Goal: Information Seeking & Learning: Learn about a topic

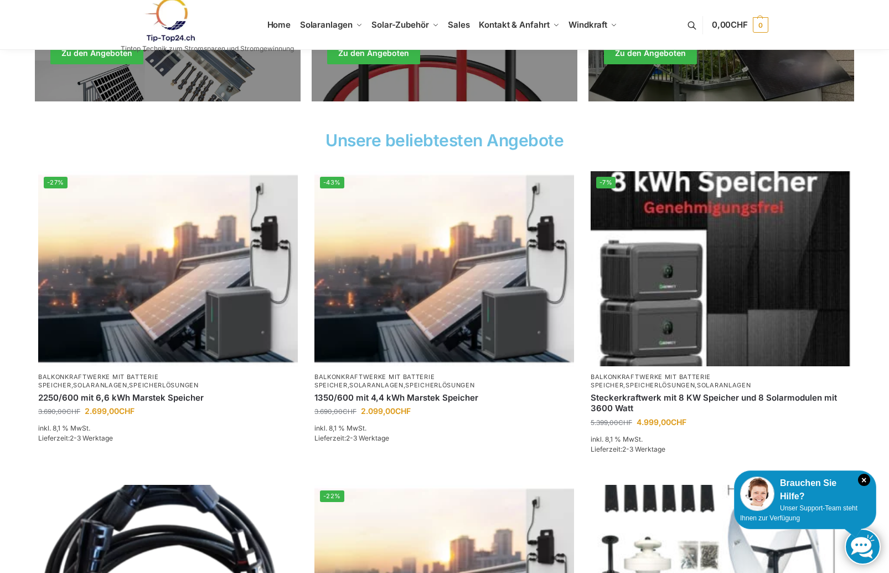
scroll to position [332, 0]
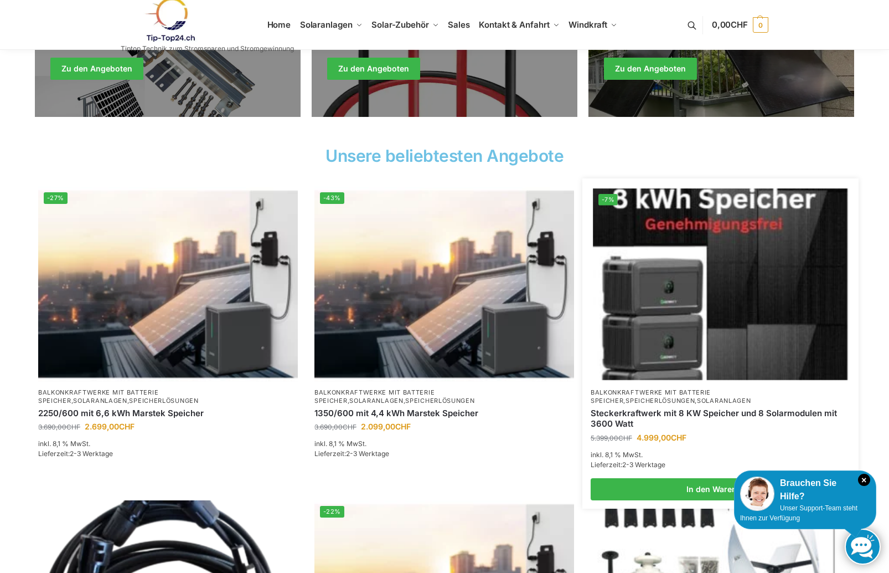
click at [708, 292] on img at bounding box center [720, 283] width 255 height 191
click at [660, 408] on link "Steckerkraftwerk mit 8 KW Speicher und 8 Solarmodulen mit 3600 Watt" at bounding box center [721, 419] width 260 height 22
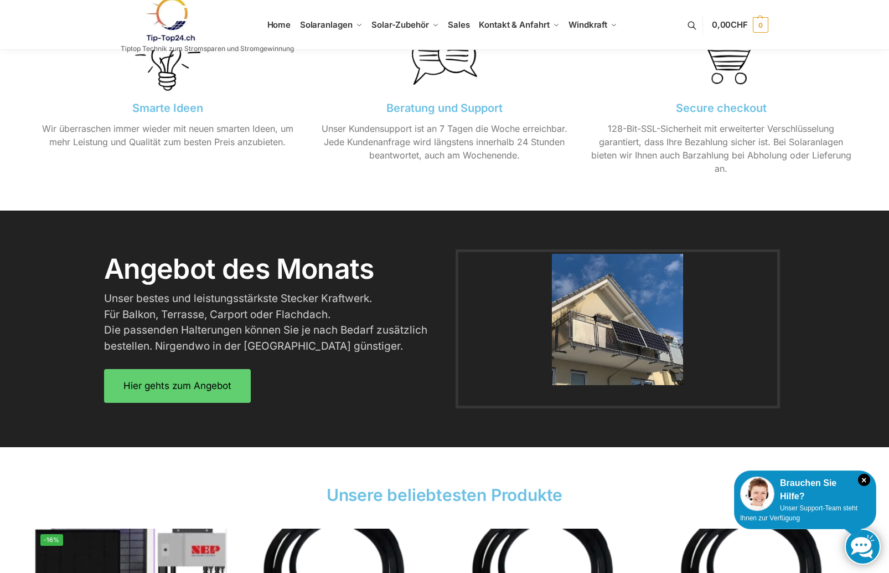
scroll to position [1233, 0]
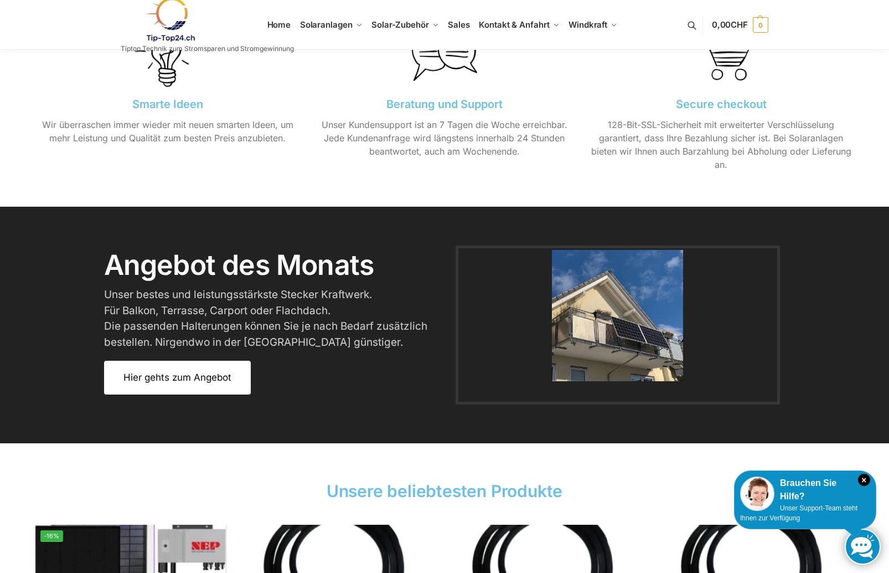
click at [220, 374] on span "Hier gehts zum Angebot" at bounding box center [177, 377] width 108 height 9
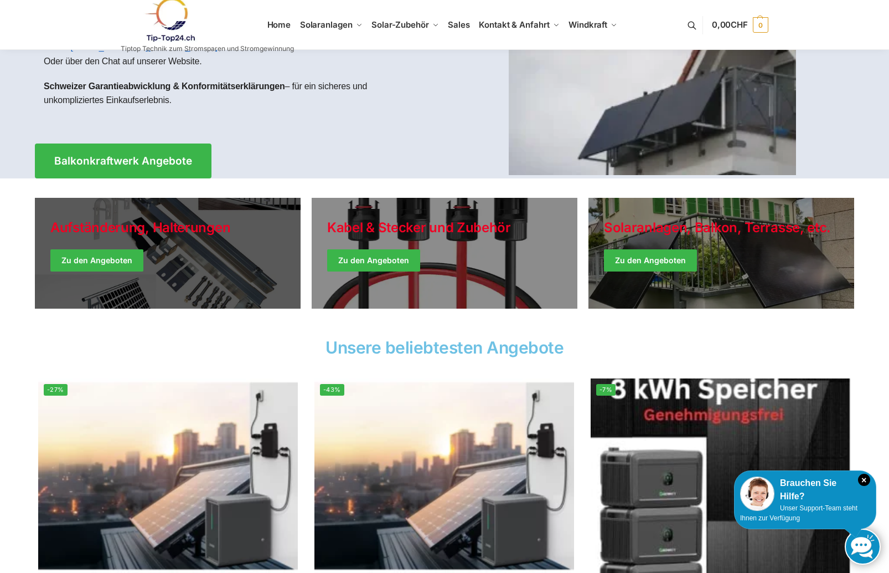
scroll to position [141, 0]
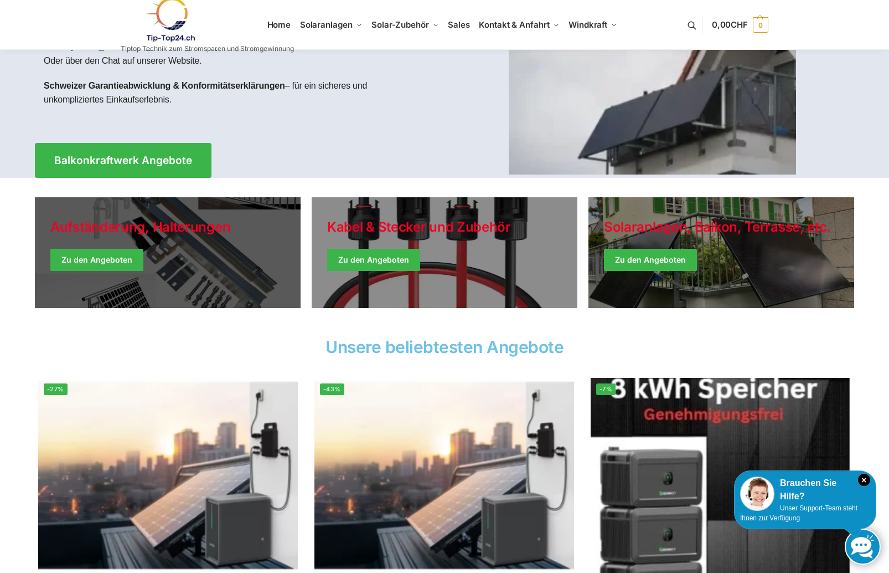
click at [121, 266] on link "Holiday Style" at bounding box center [168, 252] width 266 height 111
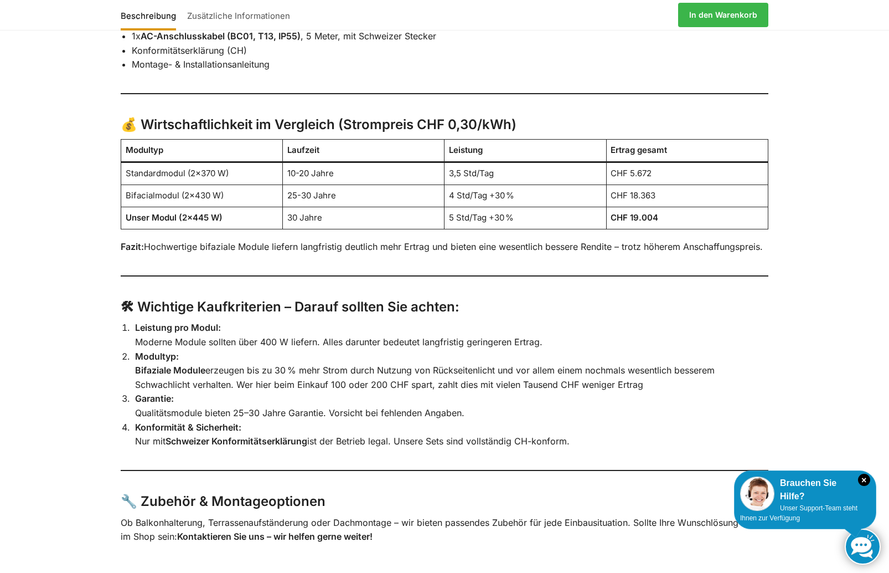
scroll to position [2102, 0]
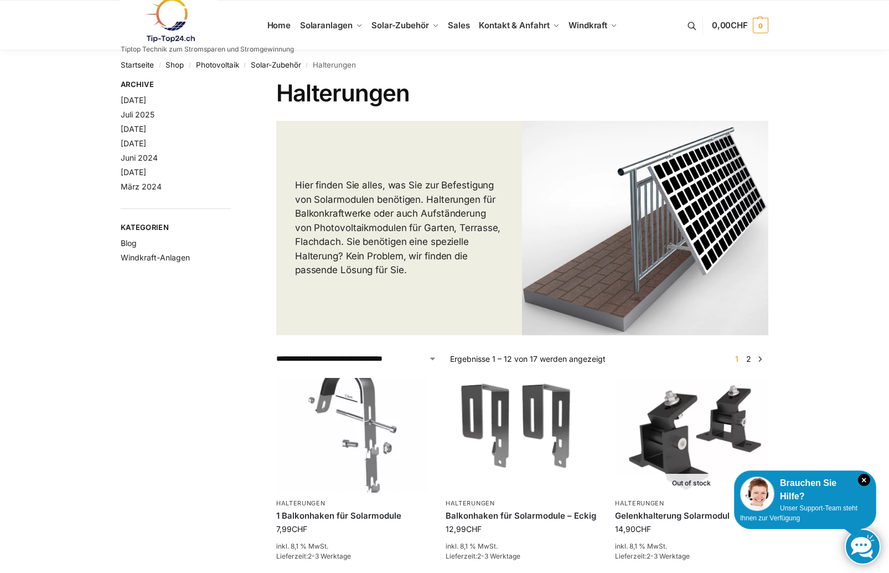
click at [172, 22] on img at bounding box center [169, 20] width 97 height 45
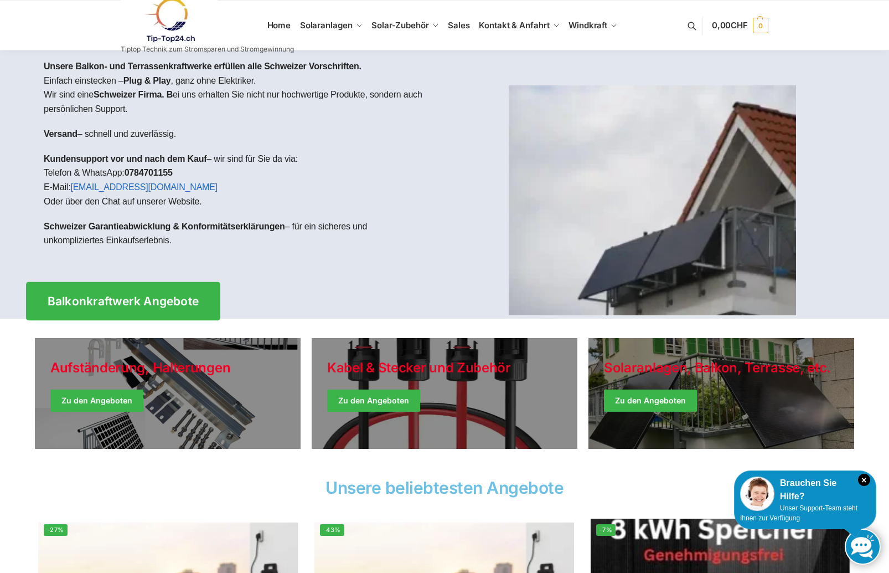
click at [121, 295] on span "Balkonkraftwerk Angebote" at bounding box center [124, 301] width 152 height 12
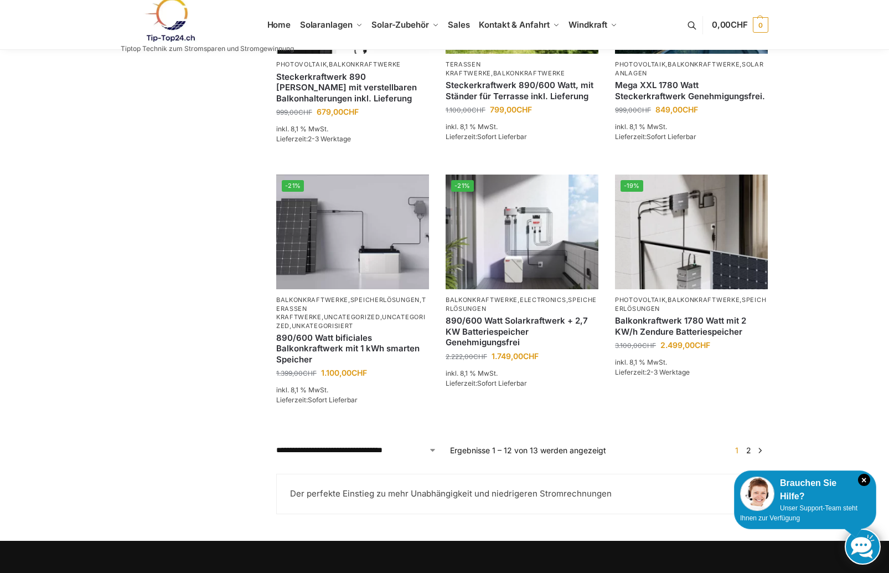
scroll to position [821, 0]
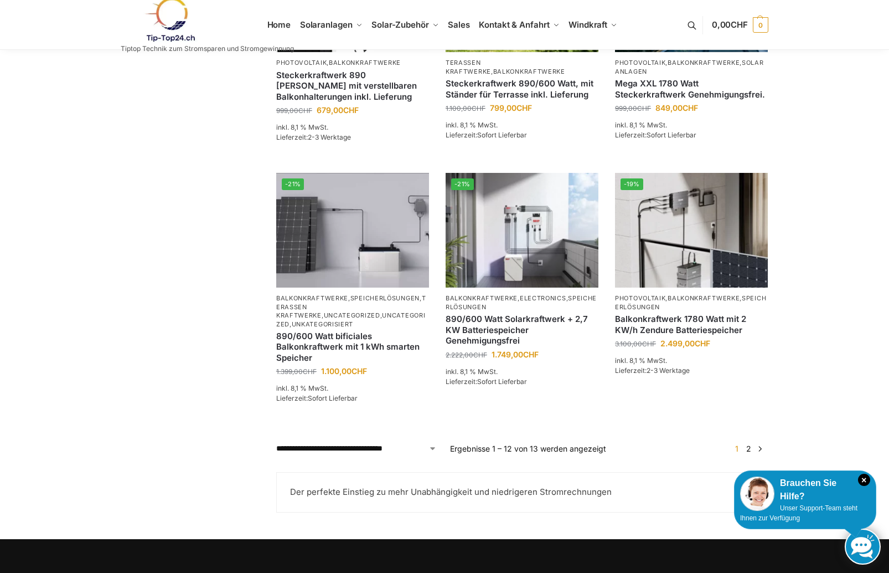
click at [752, 445] on link "2" at bounding box center [749, 448] width 11 height 9
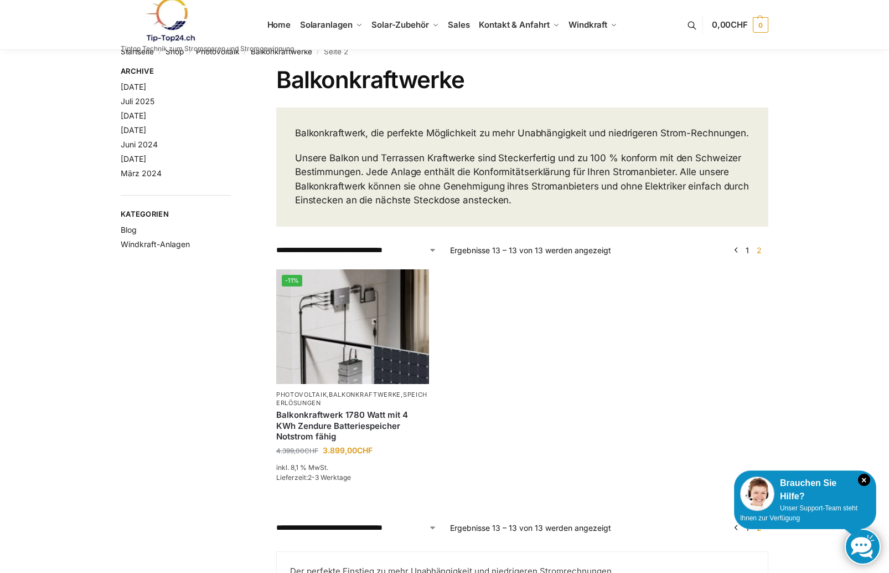
scroll to position [13, 0]
click at [141, 85] on link "[DATE]" at bounding box center [133, 86] width 25 height 9
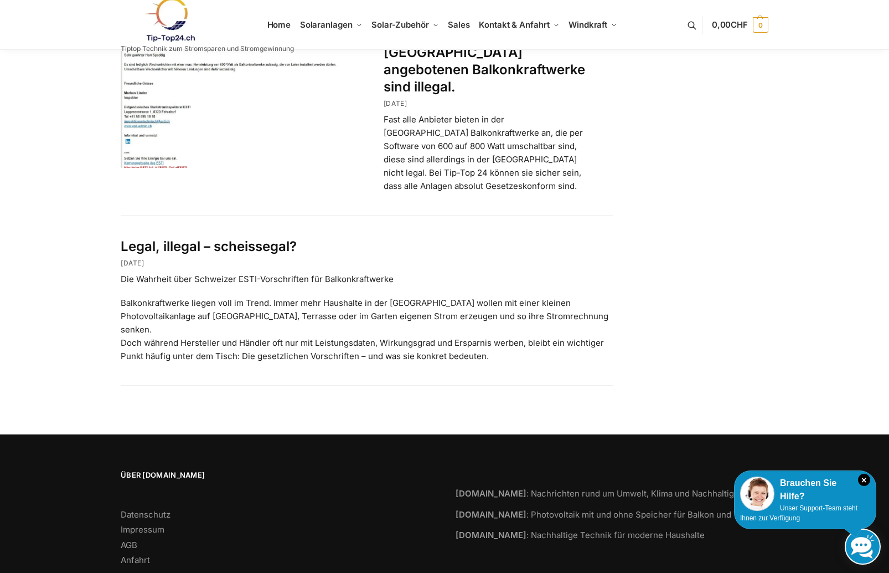
scroll to position [93, 0]
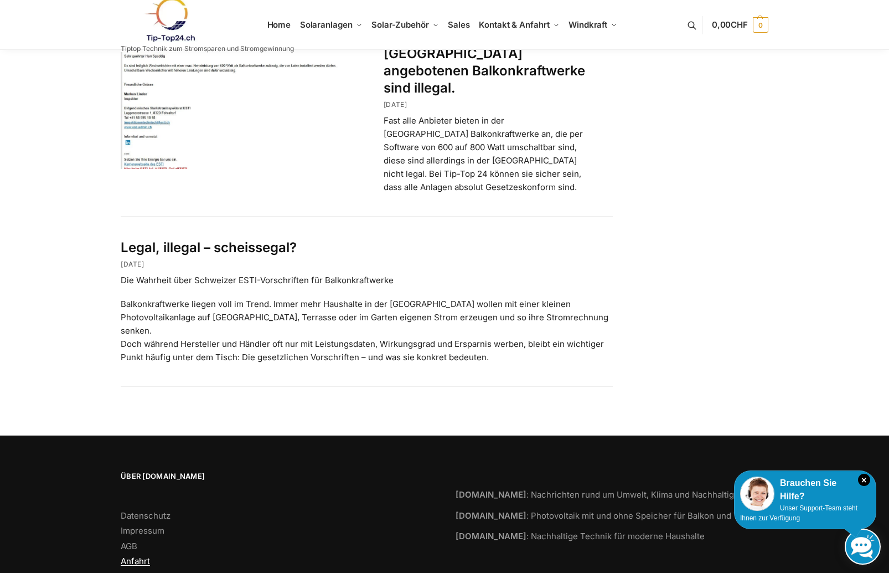
click at [129, 555] on link "Anfahrt" at bounding box center [135, 560] width 29 height 11
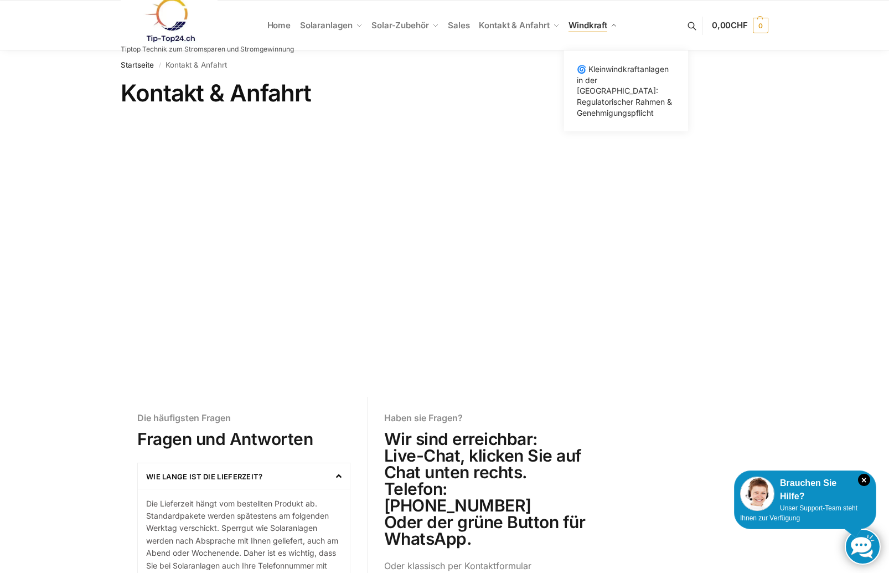
click at [590, 24] on span "Windkraft" at bounding box center [588, 25] width 39 height 11
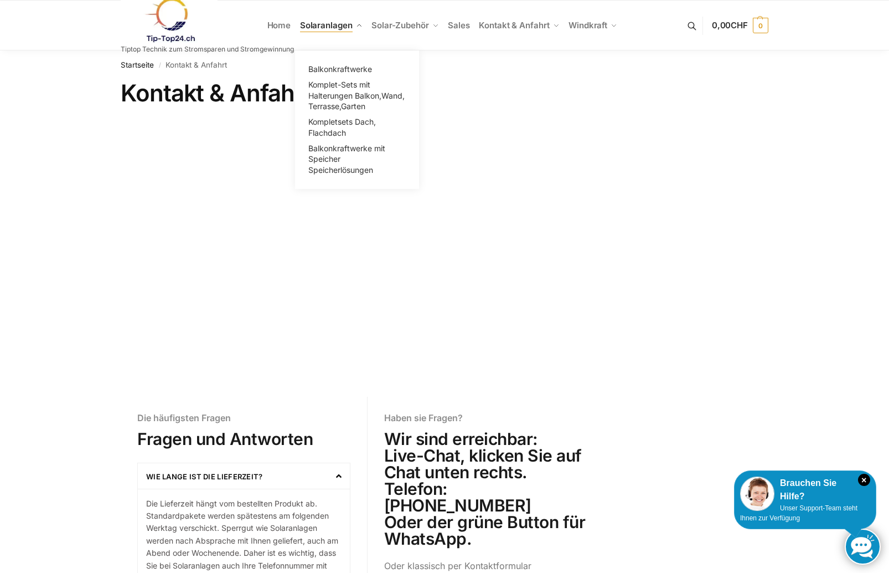
click at [316, 24] on span "Solaranlagen" at bounding box center [326, 25] width 53 height 11
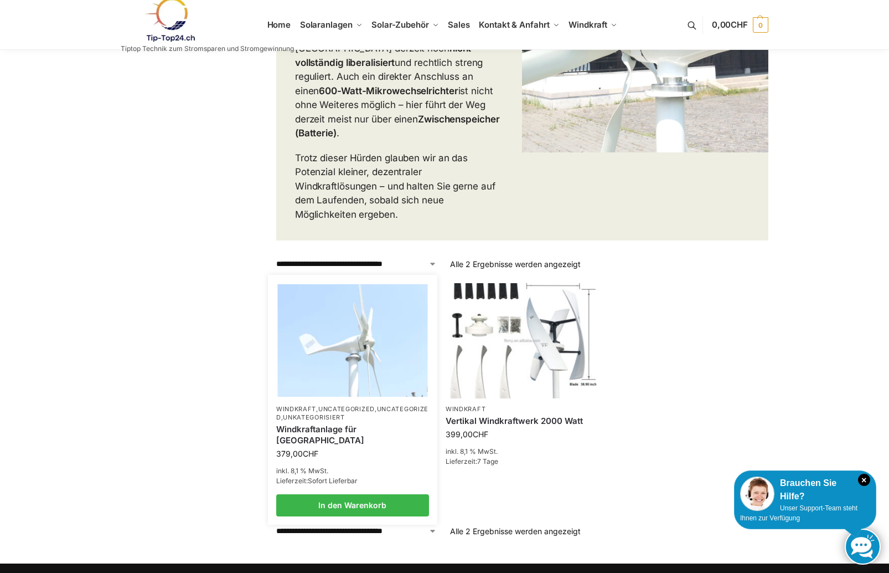
scroll to position [303, 0]
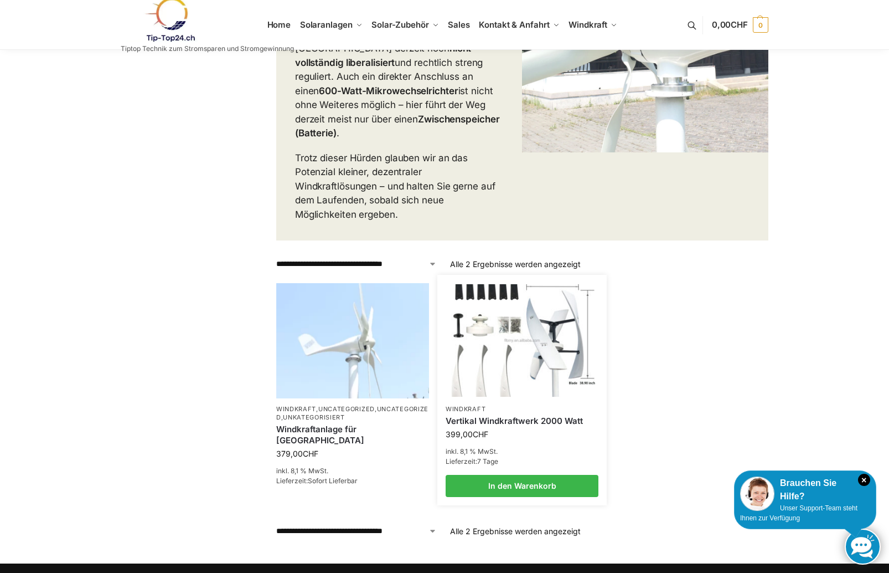
click at [514, 326] on img at bounding box center [522, 340] width 150 height 112
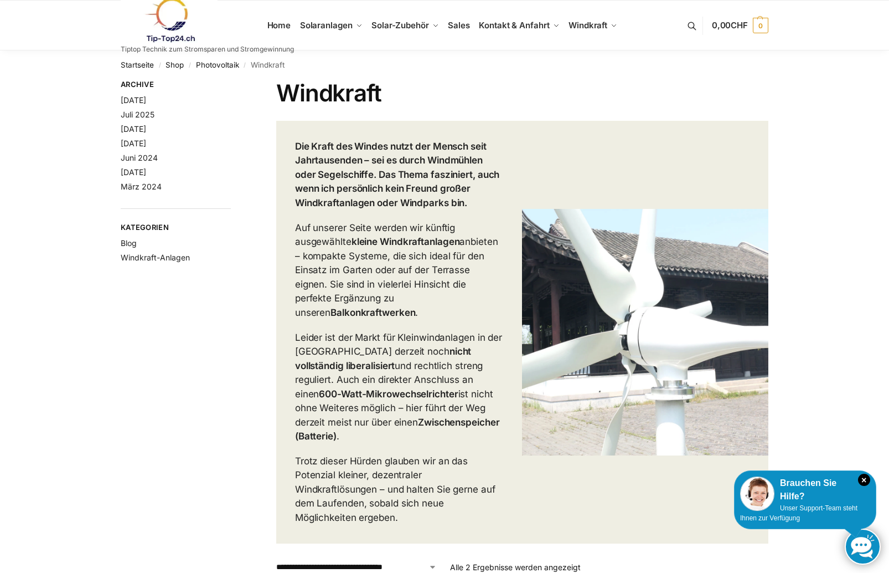
scroll to position [0, 0]
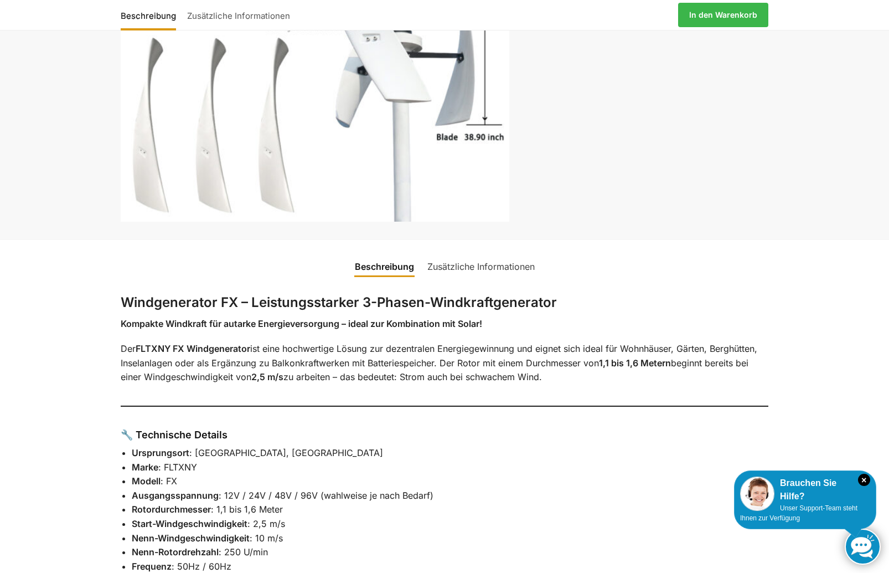
scroll to position [249, 0]
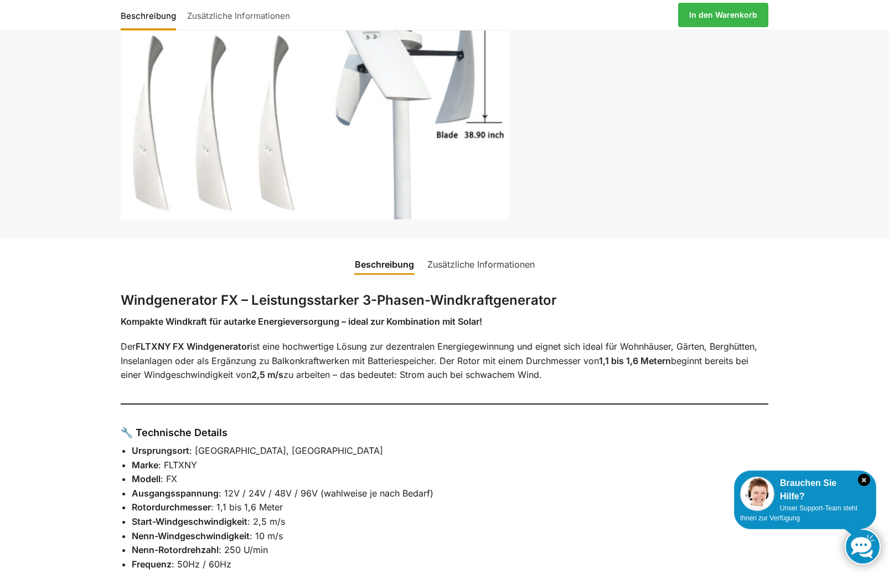
click at [459, 267] on link "Zusätzliche Informationen" at bounding box center [481, 264] width 121 height 27
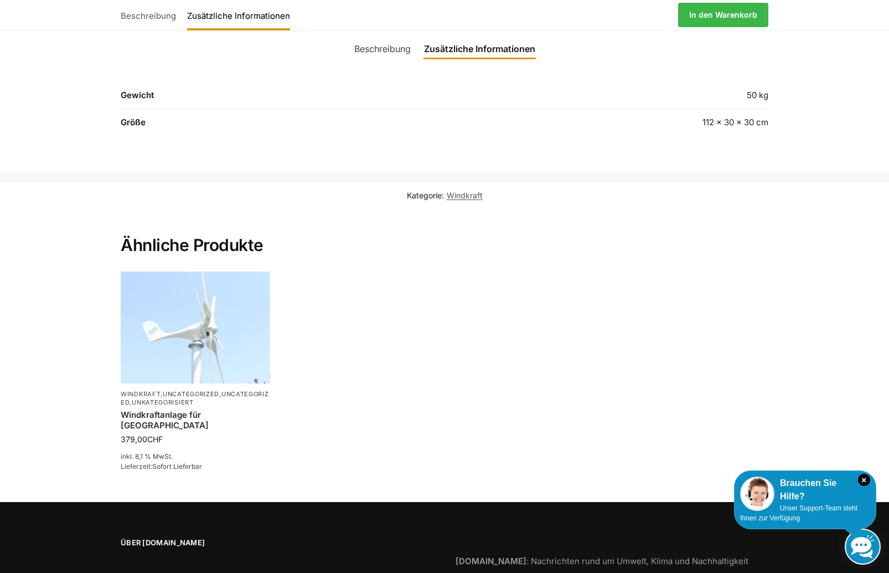
scroll to position [493, 0]
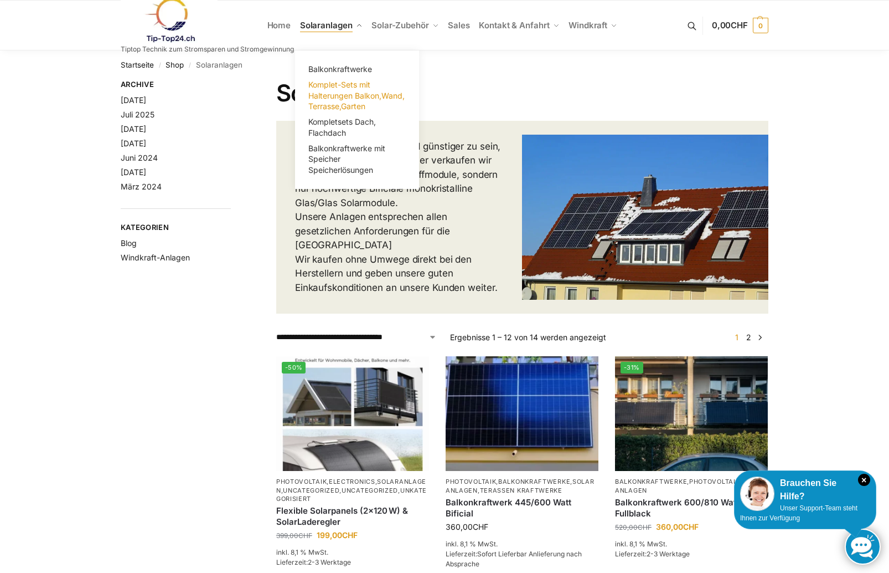
click at [346, 87] on span "Komplet-Sets mit Halterungen Balkon,Wand, Terrasse,Garten" at bounding box center [356, 95] width 96 height 31
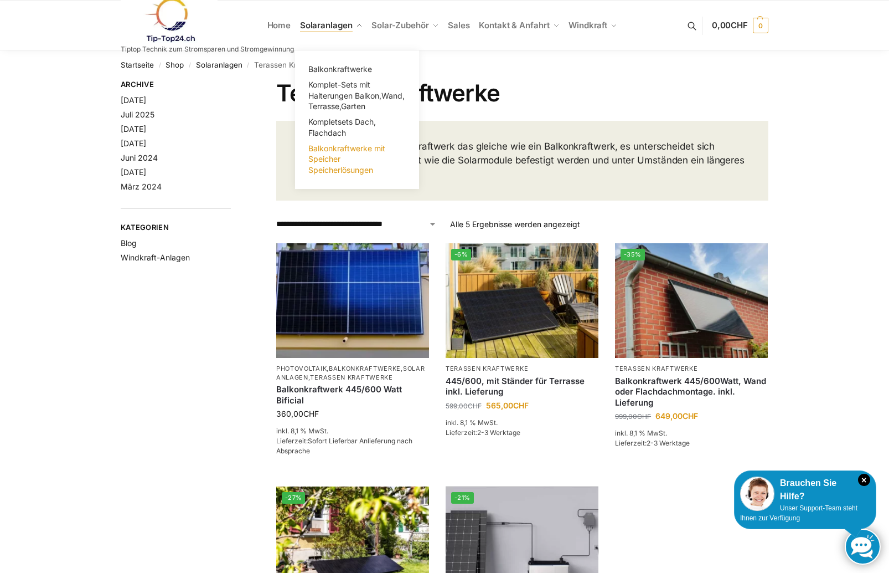
click at [339, 150] on span "Balkonkraftwerke mit Speicher Speicherlösungen" at bounding box center [346, 158] width 77 height 31
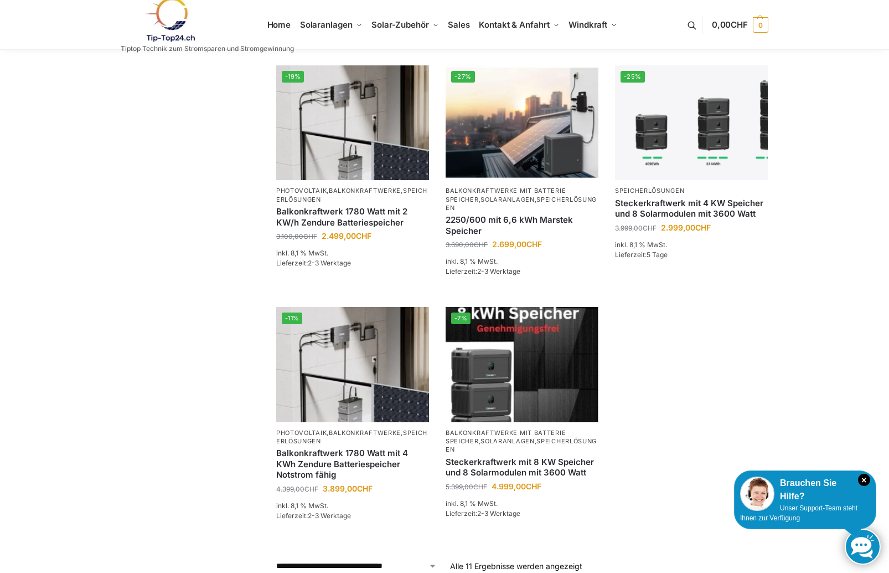
scroll to position [592, 0]
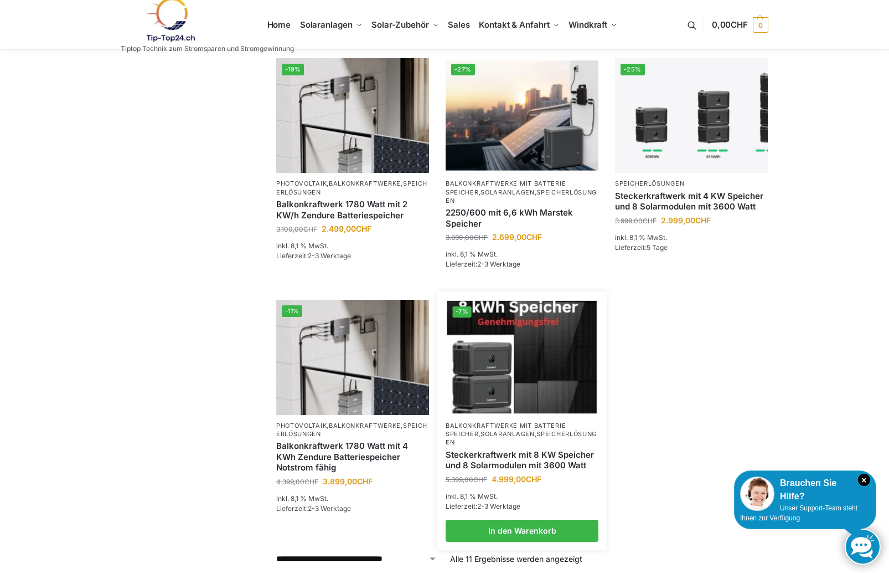
click at [568, 363] on img at bounding box center [522, 357] width 150 height 112
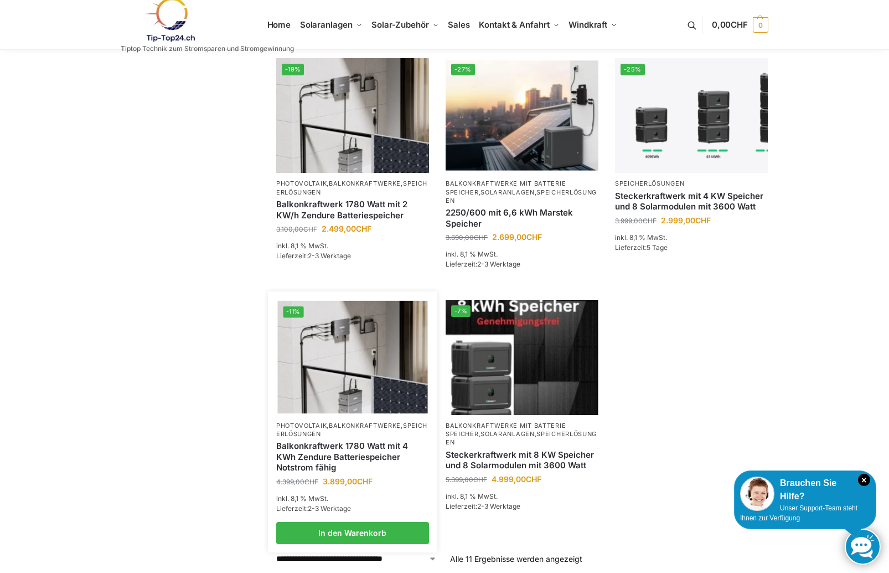
click at [358, 351] on img at bounding box center [352, 357] width 150 height 112
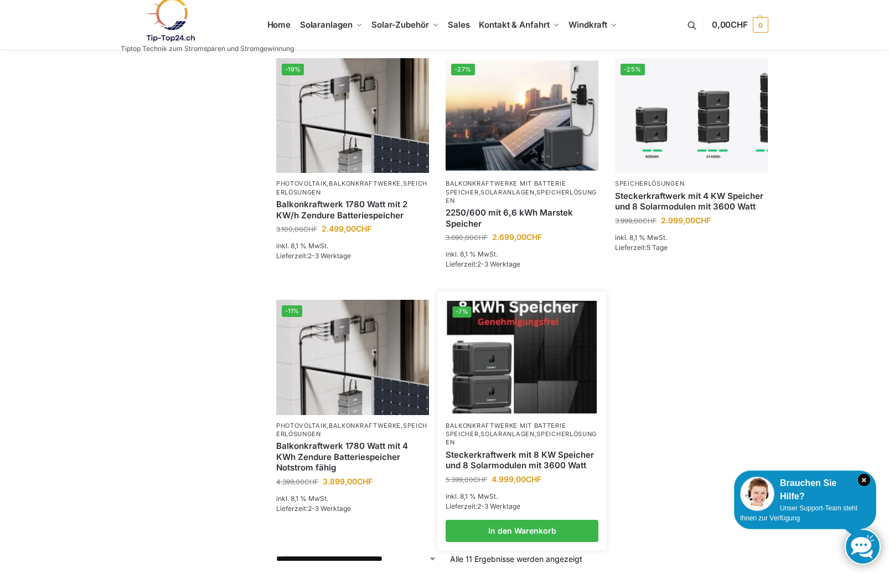
click at [503, 386] on img at bounding box center [522, 357] width 150 height 112
click at [466, 368] on img at bounding box center [522, 357] width 150 height 112
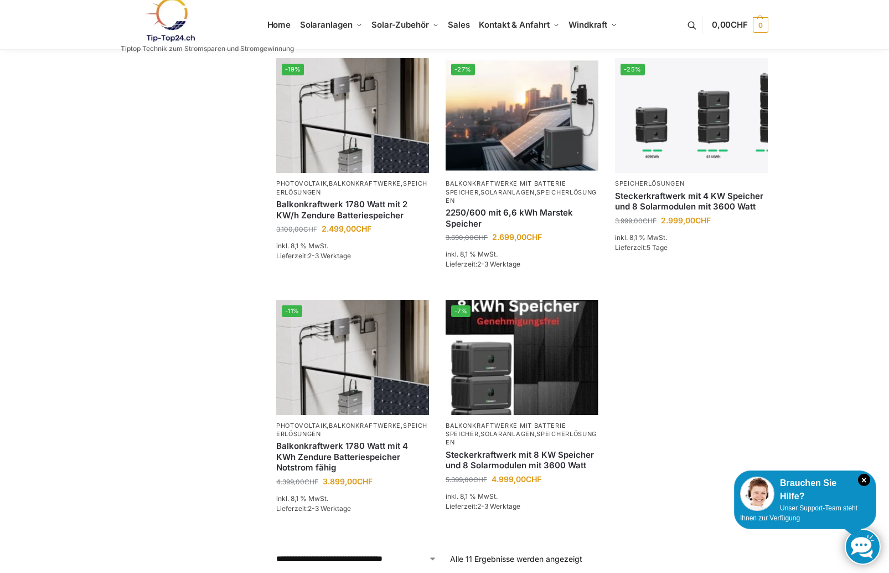
click at [177, 18] on img at bounding box center [169, 19] width 97 height 45
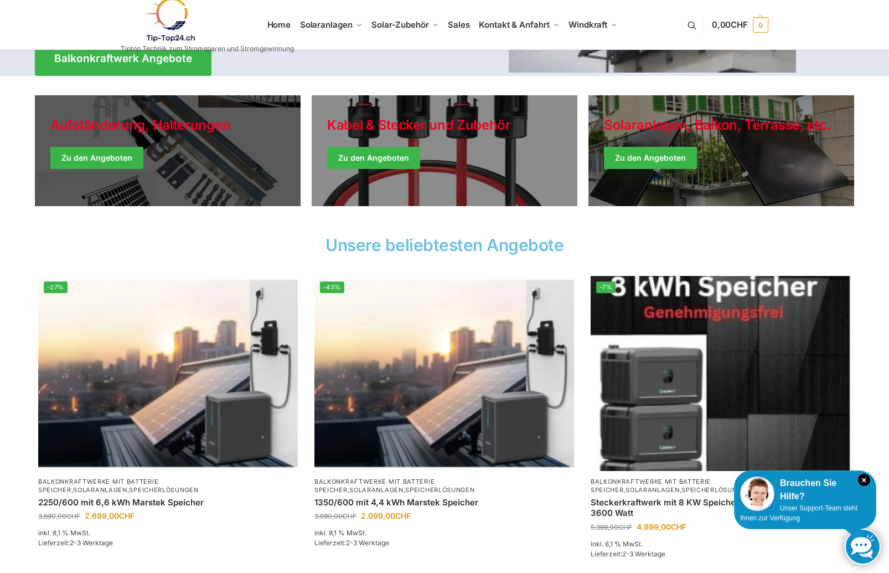
scroll to position [284, 0]
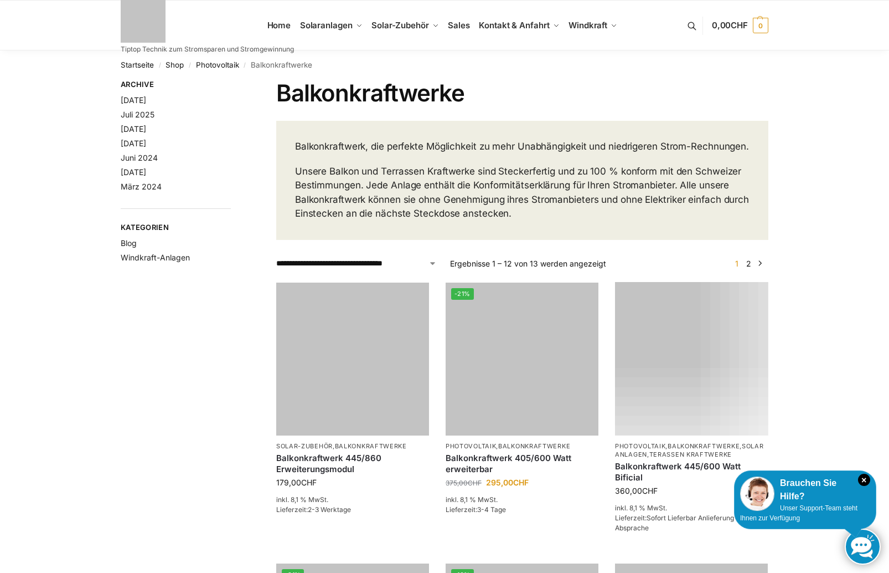
scroll to position [821, 0]
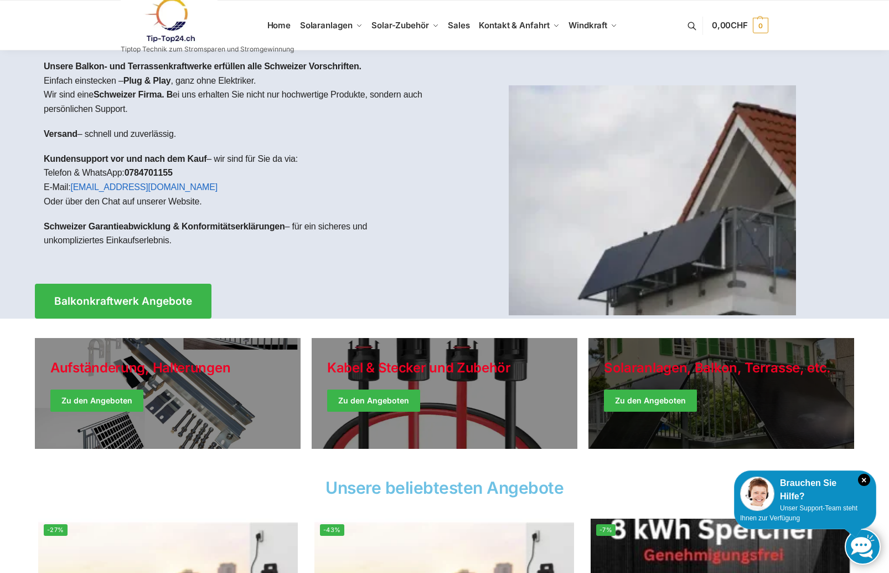
click at [721, 409] on link "Winter Jackets" at bounding box center [722, 393] width 266 height 111
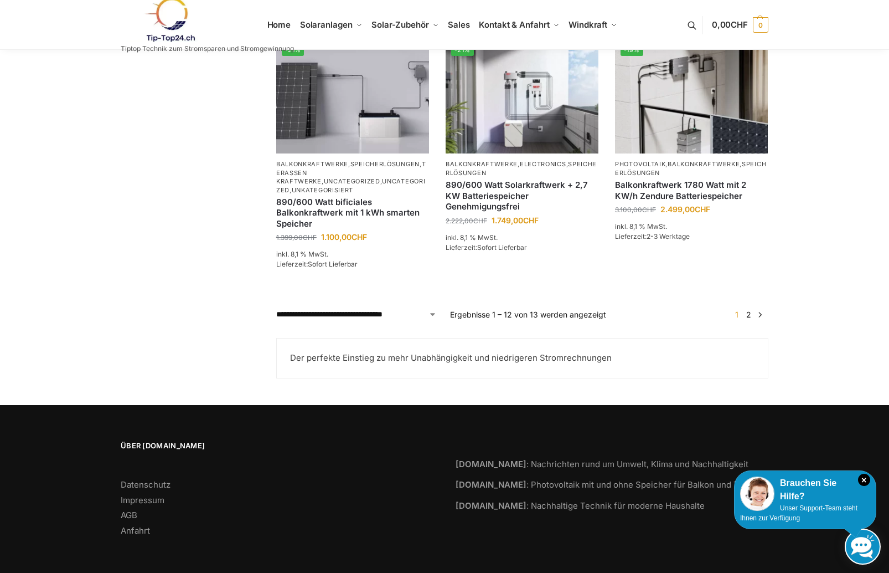
scroll to position [954, 0]
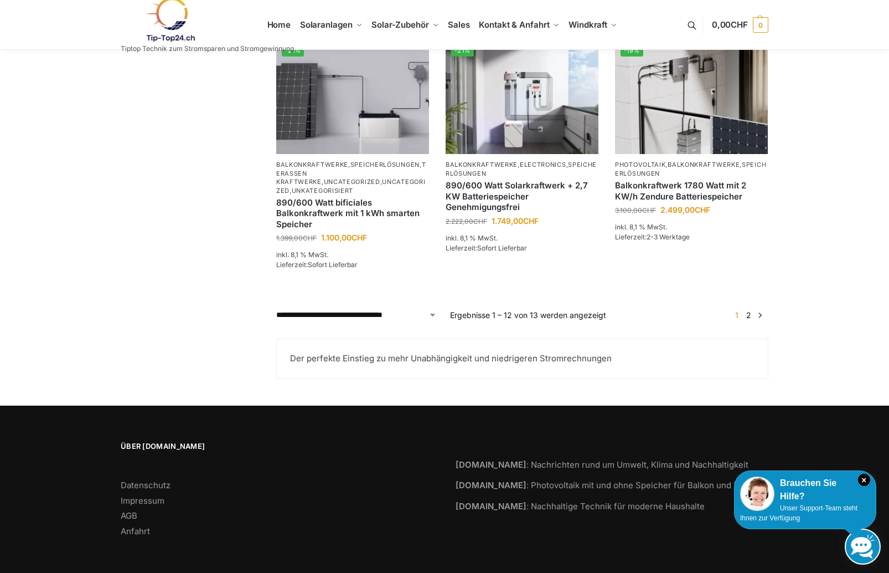
click at [745, 316] on link "2" at bounding box center [749, 314] width 11 height 9
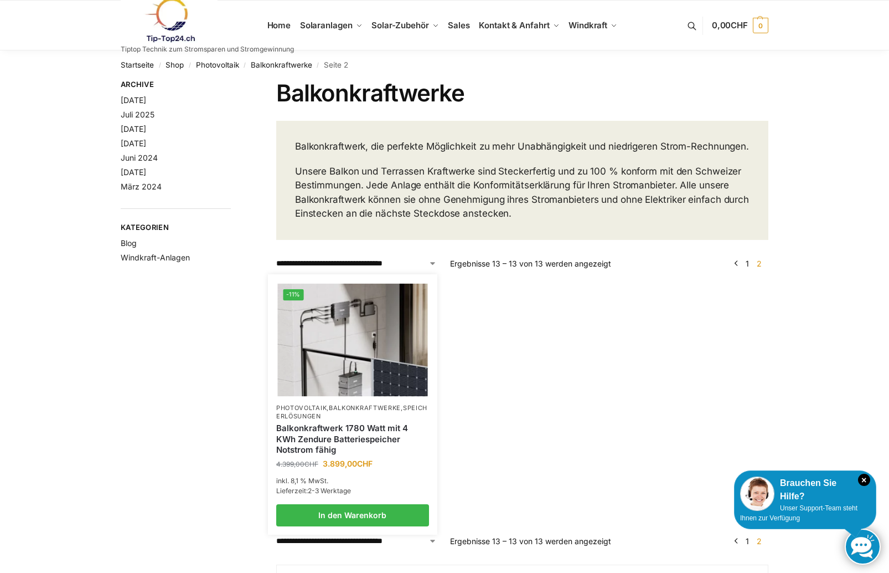
click at [345, 359] on img at bounding box center [352, 339] width 150 height 112
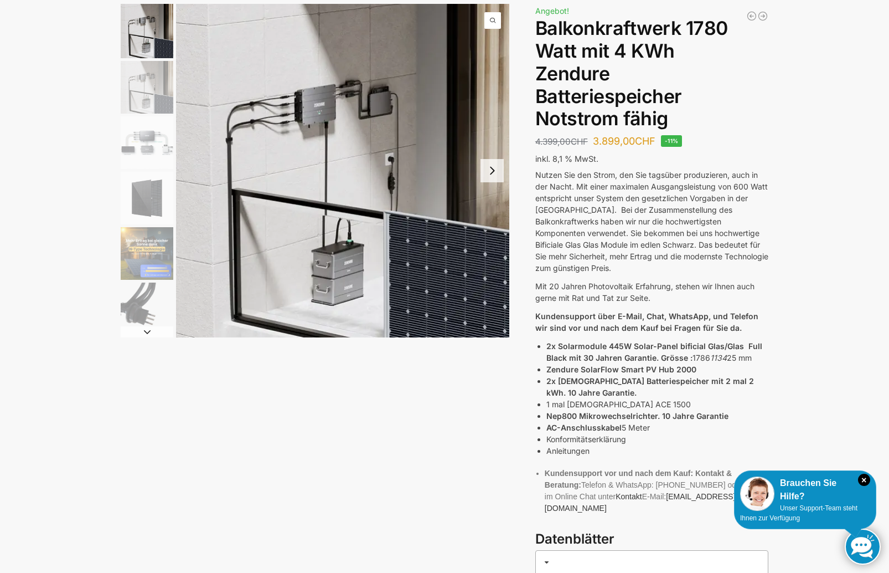
scroll to position [77, 0]
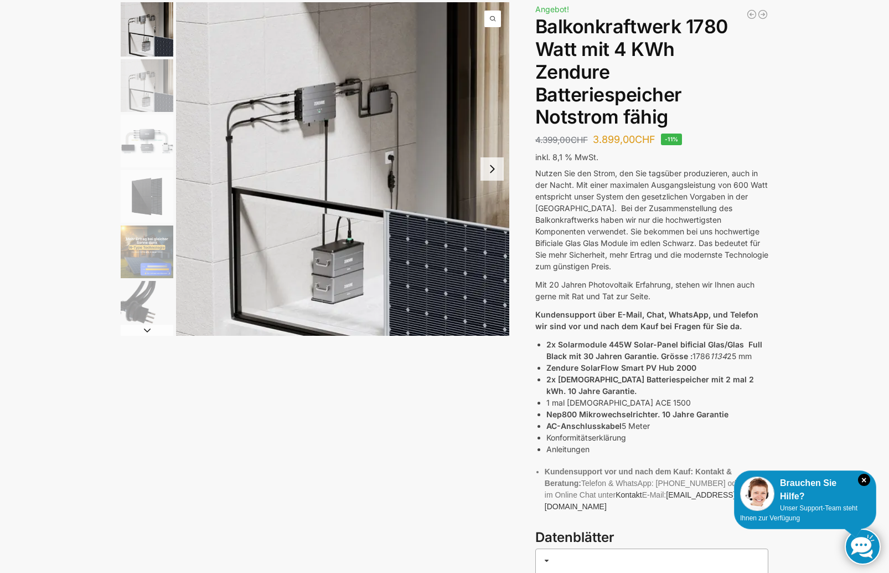
click at [145, 318] on img "6 / 11" at bounding box center [147, 307] width 53 height 53
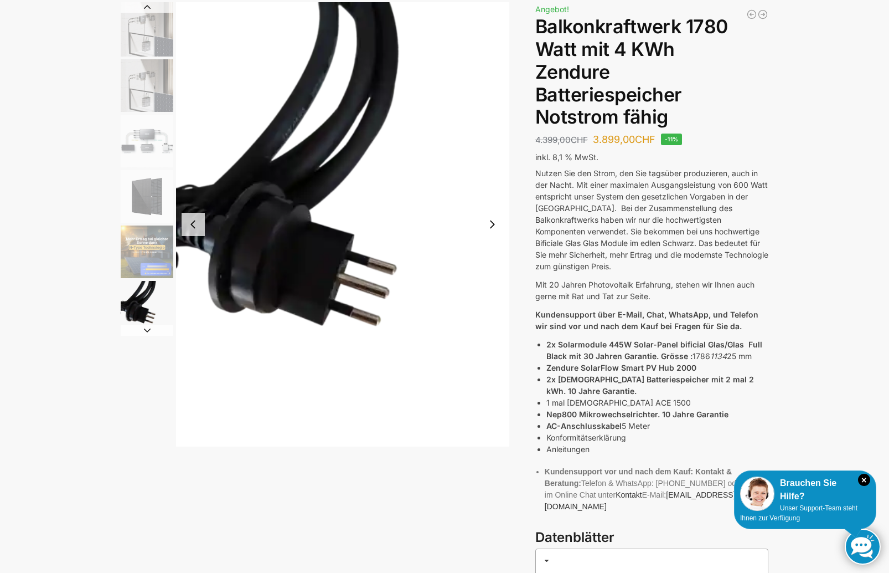
click at [145, 265] on img "5 / 11" at bounding box center [147, 251] width 53 height 53
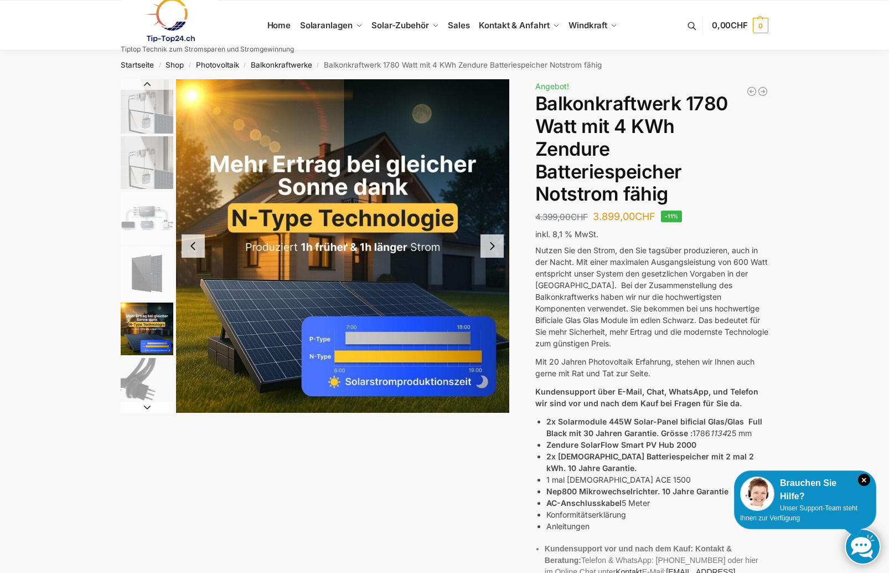
scroll to position [0, 0]
click at [135, 269] on img "4 / 11" at bounding box center [147, 273] width 53 height 53
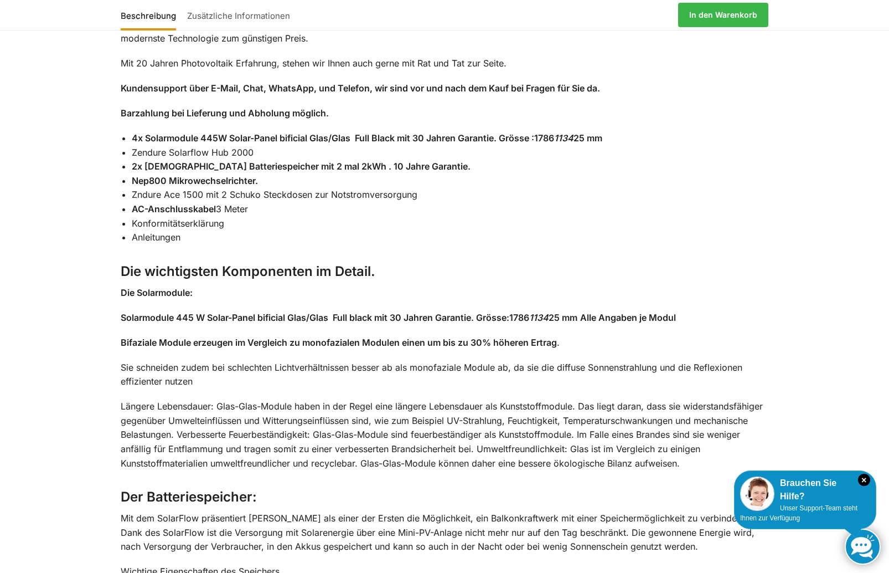
scroll to position [962, 0]
